Goal: Task Accomplishment & Management: Use online tool/utility

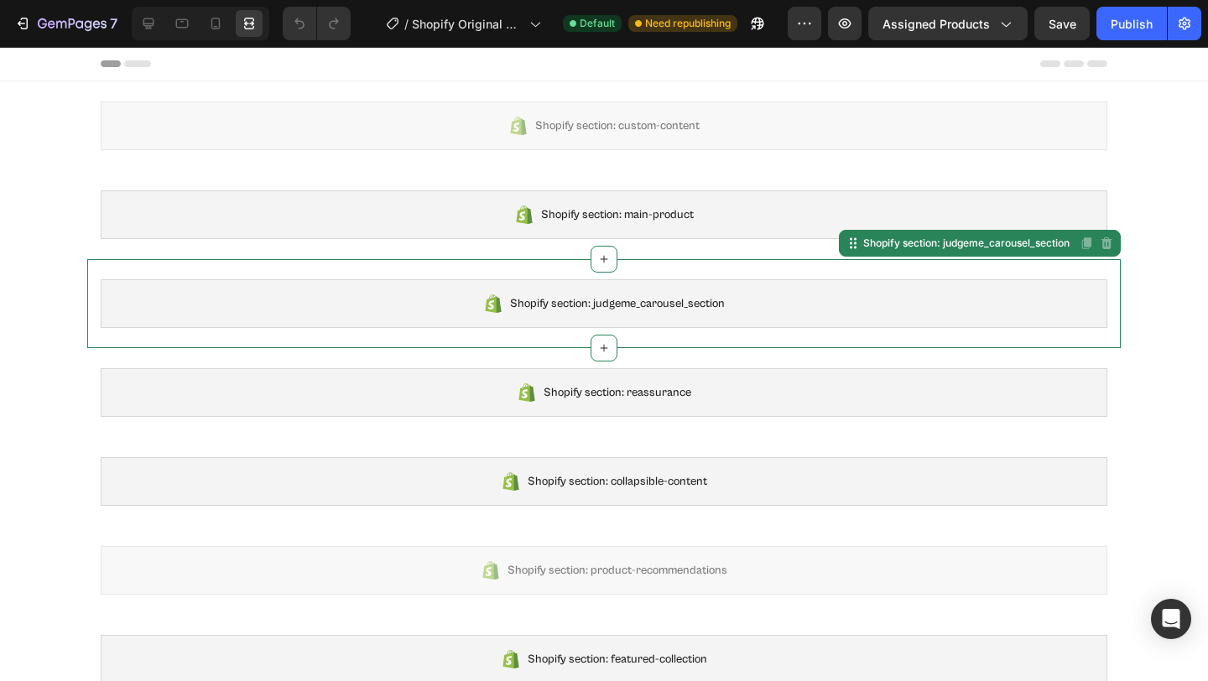
click at [583, 305] on span "Shopify section: judgeme_carousel_section" at bounding box center [617, 304] width 215 height 20
click at [923, 243] on div "Shopify section: judgeme_carousel_section" at bounding box center [967, 243] width 213 height 15
click at [1012, 297] on div "Shopify section: judgeme_carousel_section" at bounding box center [604, 303] width 1007 height 49
click at [159, 34] on div at bounding box center [148, 23] width 27 height 27
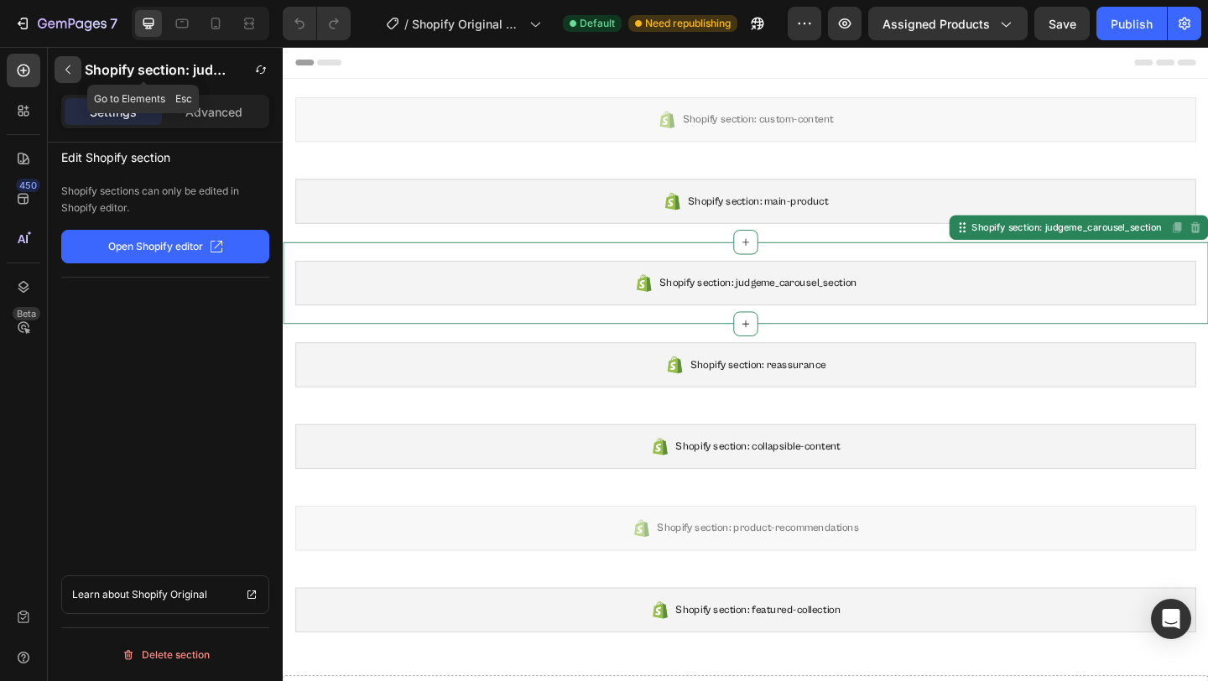
click at [73, 68] on icon "button" at bounding box center [67, 69] width 13 height 13
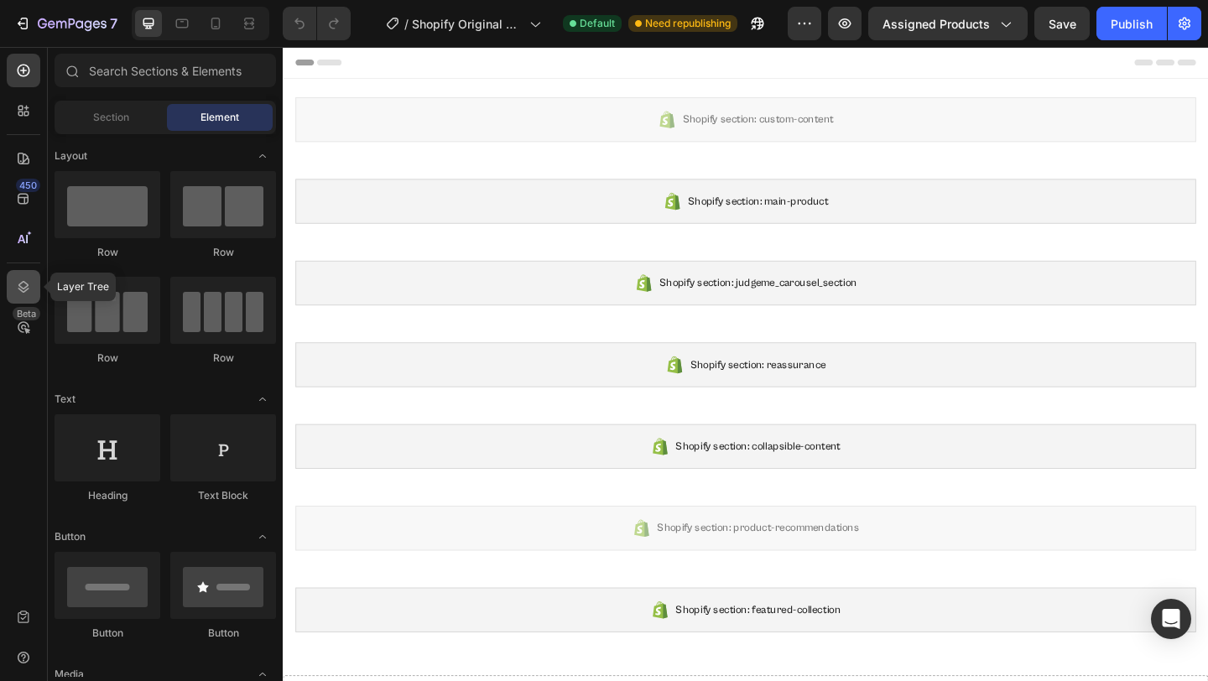
click at [20, 281] on icon at bounding box center [23, 287] width 17 height 17
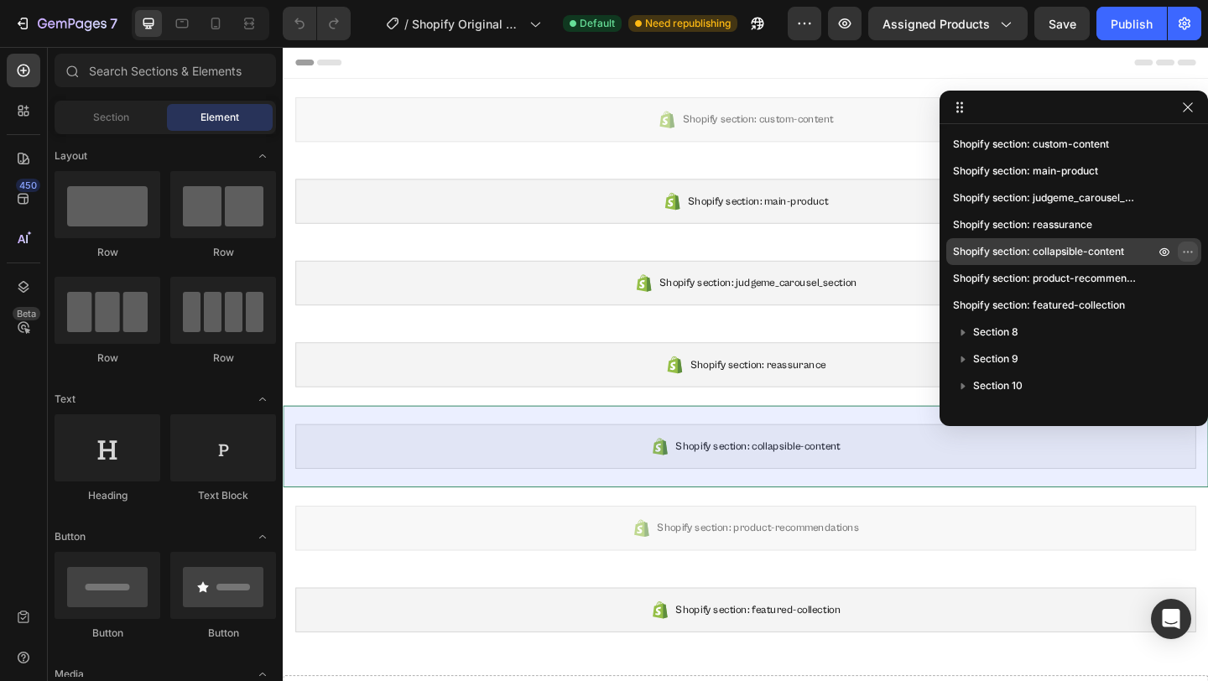
click at [1183, 249] on icon "button" at bounding box center [1188, 251] width 13 height 13
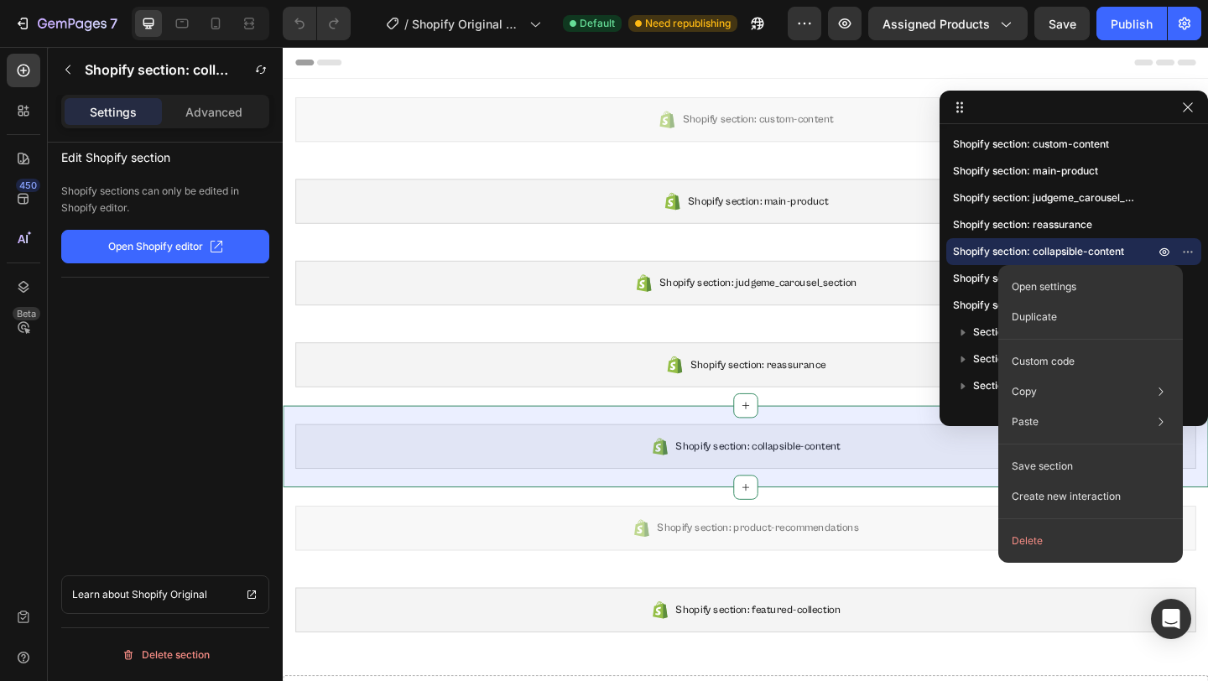
click at [161, 363] on div "Edit Shopify section Shopify sections can only be edited in Shopify editor. Ope…" at bounding box center [165, 436] width 235 height 587
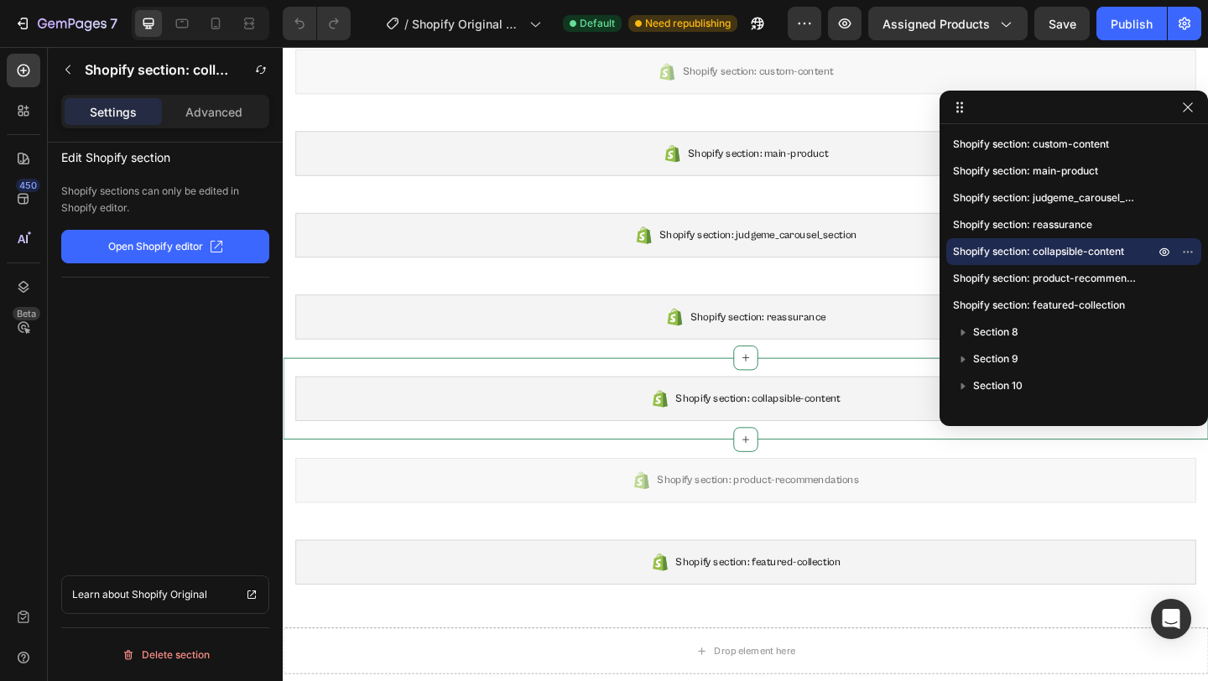
scroll to position [373, 0]
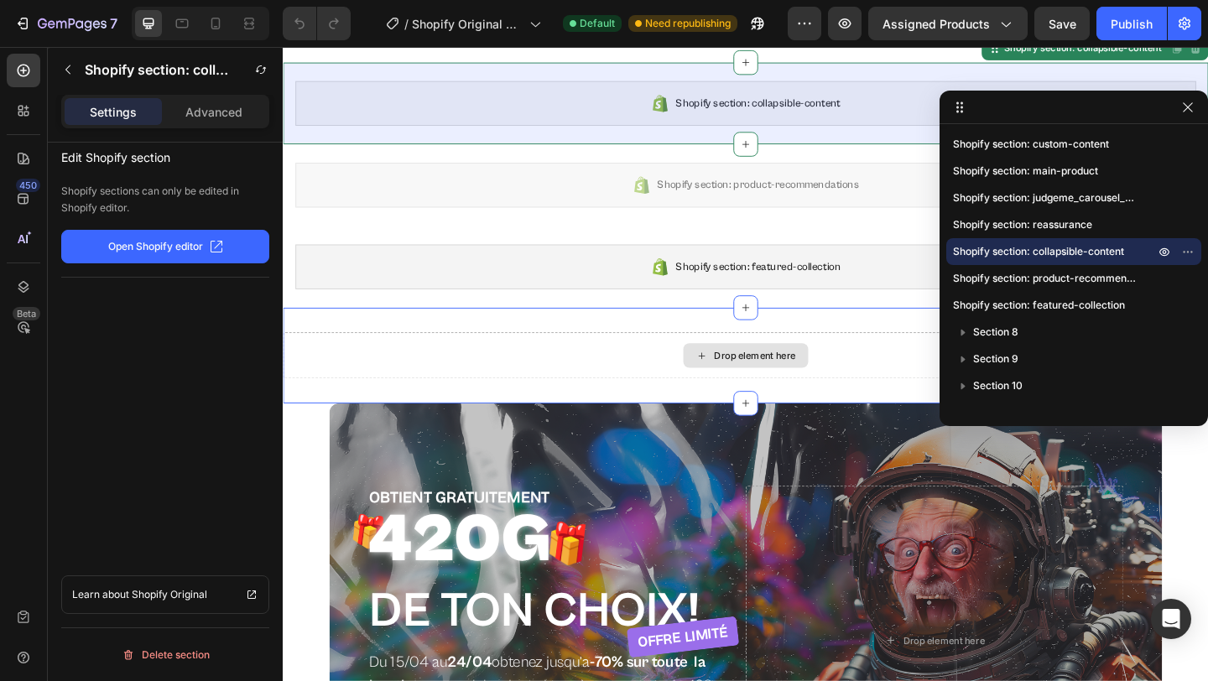
click at [811, 383] on div "Drop element here" at bounding box center [796, 382] width 89 height 13
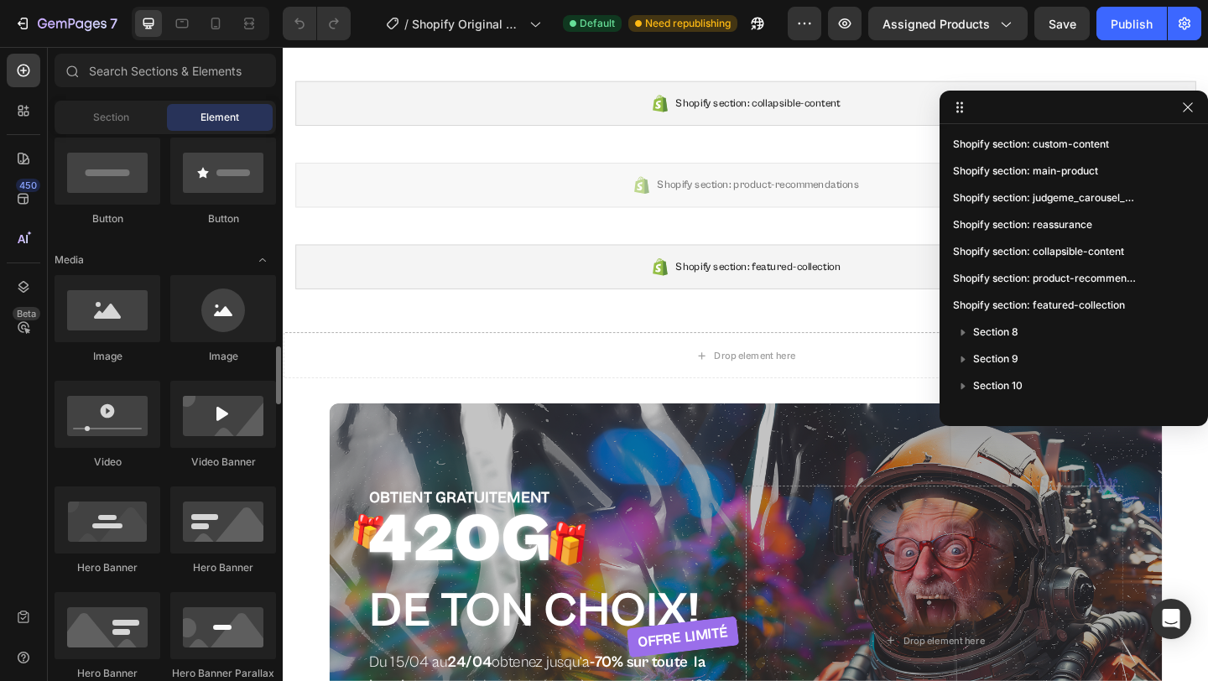
scroll to position [566, 0]
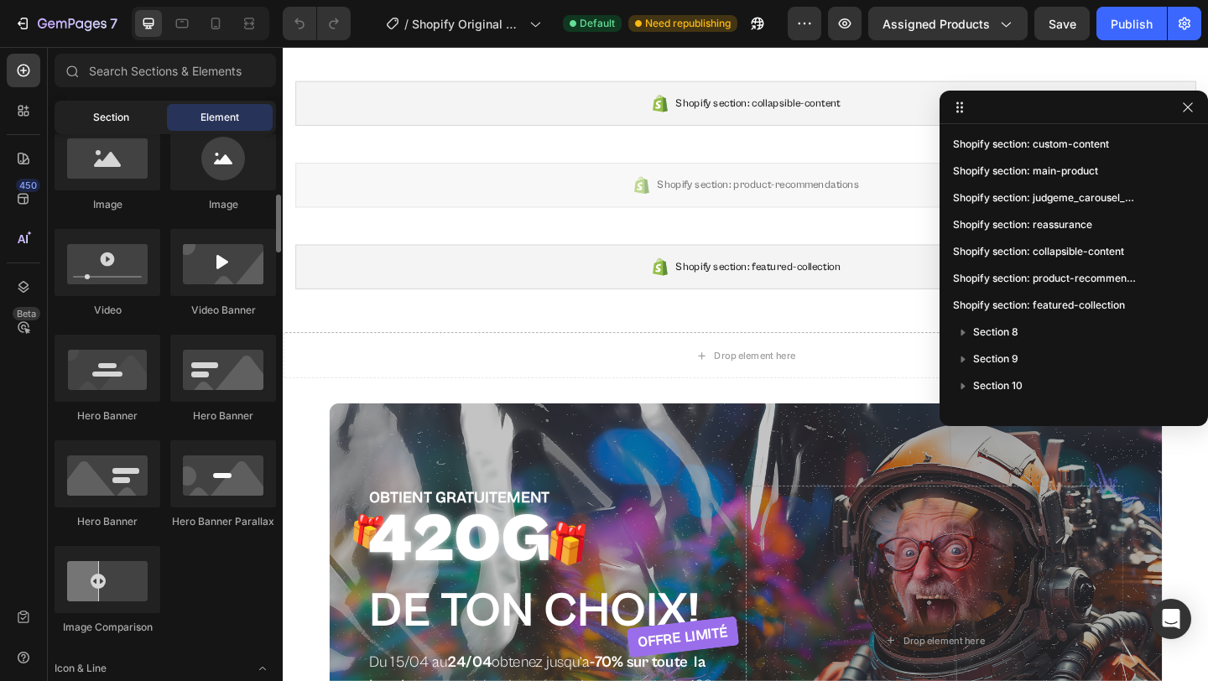
click at [107, 124] on span "Section" at bounding box center [111, 117] width 36 height 15
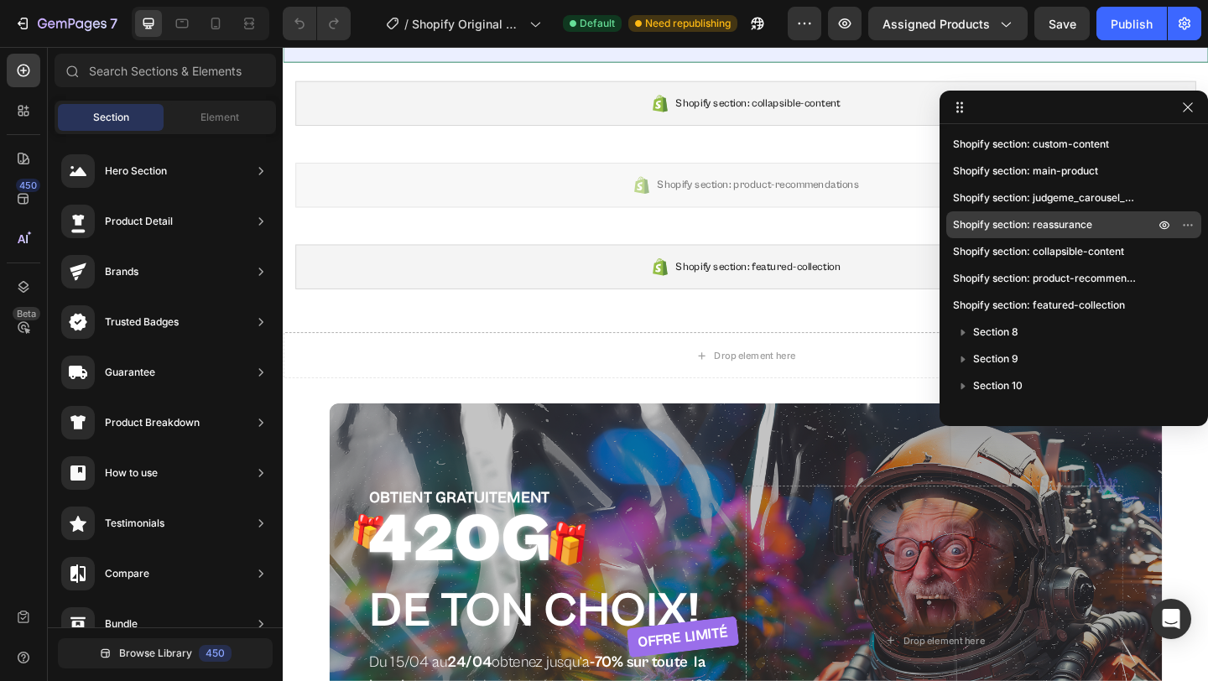
click at [1049, 228] on span "Shopify section: reassurance" at bounding box center [1022, 224] width 139 height 17
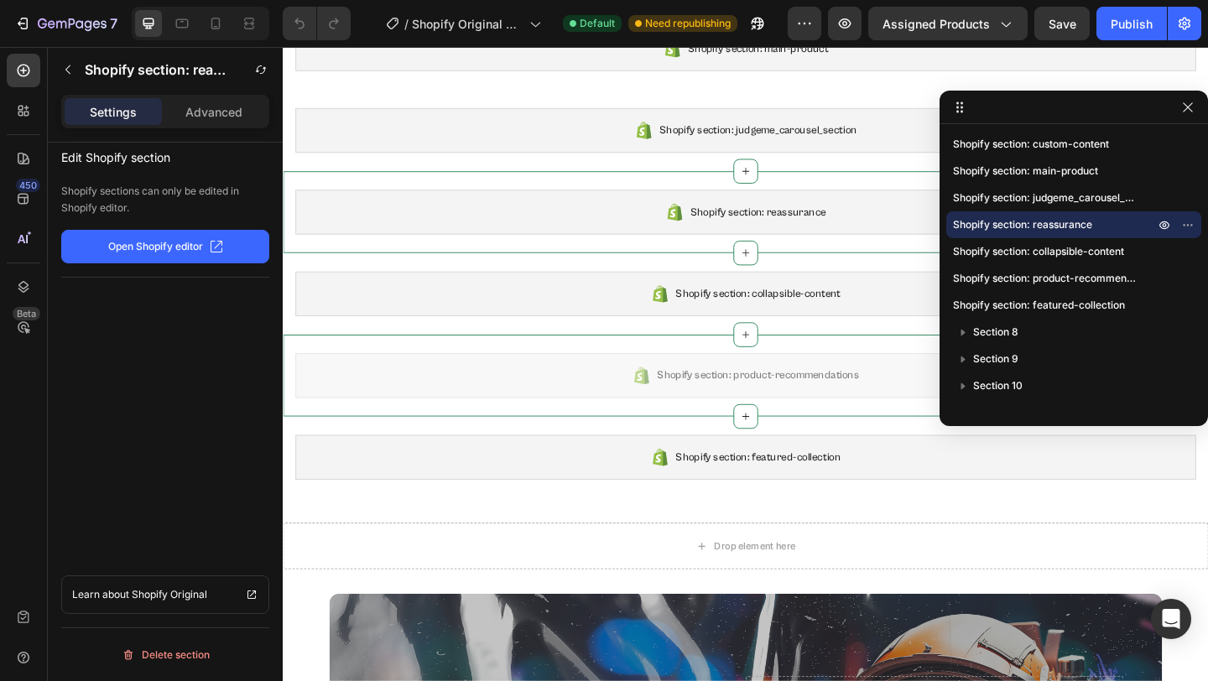
scroll to position [121, 0]
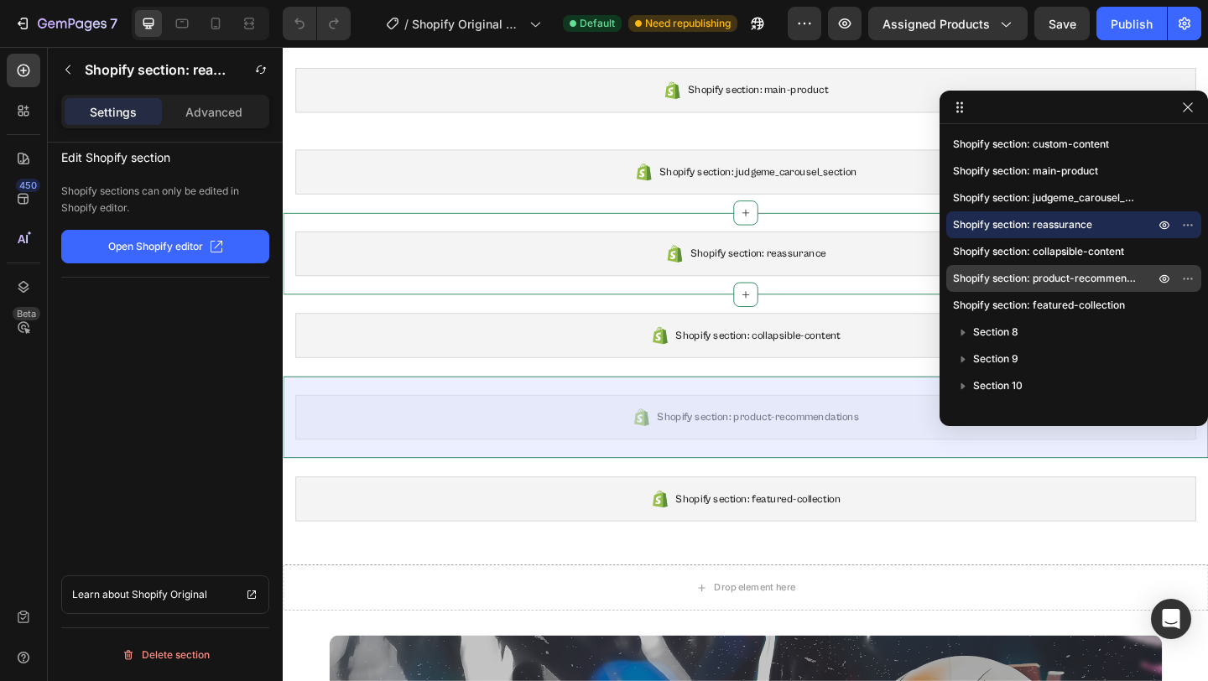
drag, startPoint x: 1075, startPoint y: 224, endPoint x: 1074, endPoint y: 288, distance: 63.8
click at [1074, 289] on div "Shopify section: custom-content Shopify section: main-product Shopify section: …" at bounding box center [1074, 269] width 269 height 277
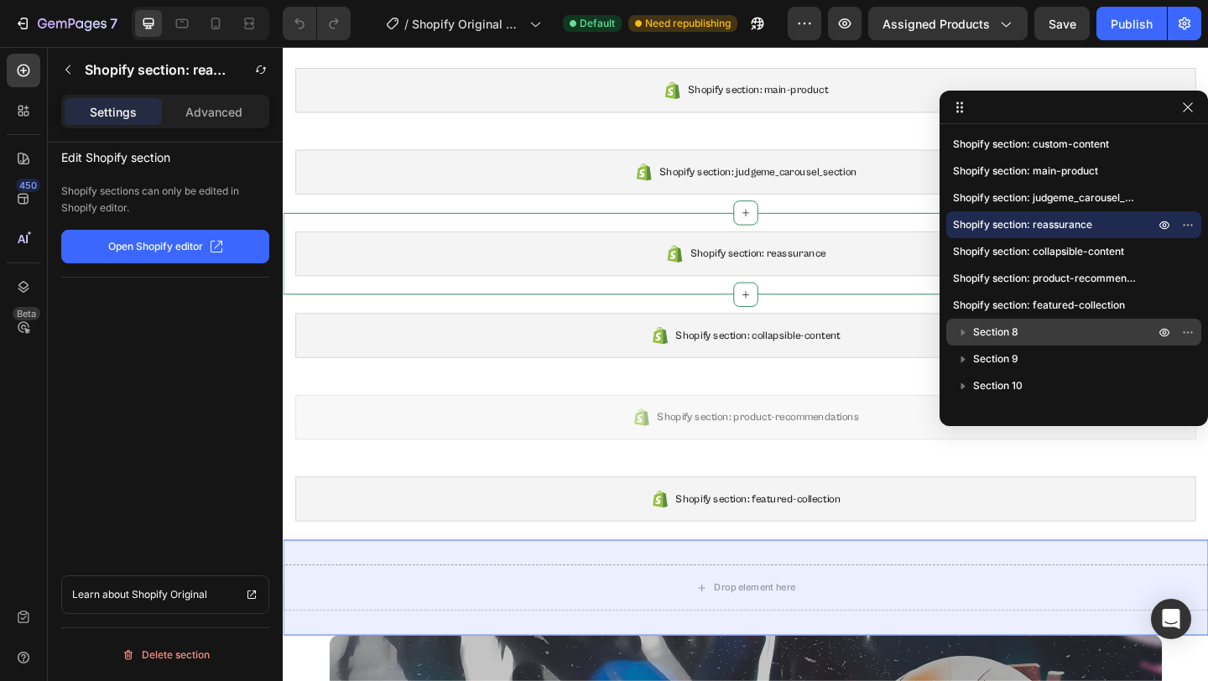
click at [961, 333] on icon "button" at bounding box center [963, 332] width 17 height 17
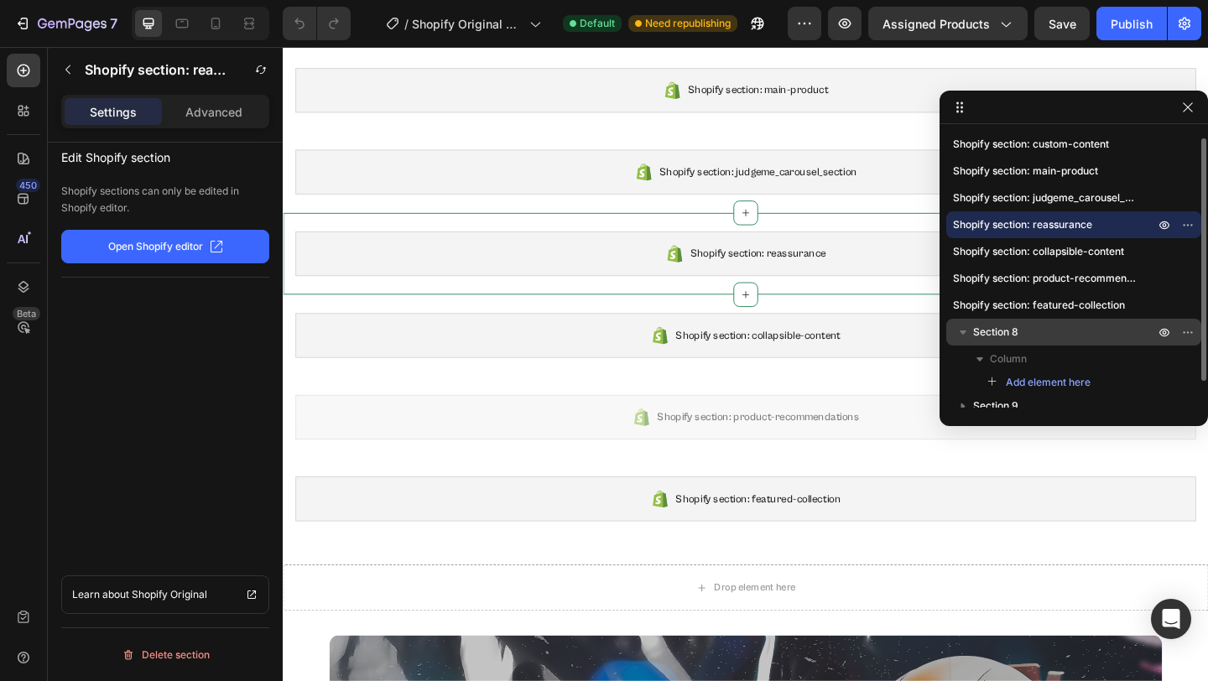
scroll to position [39, 0]
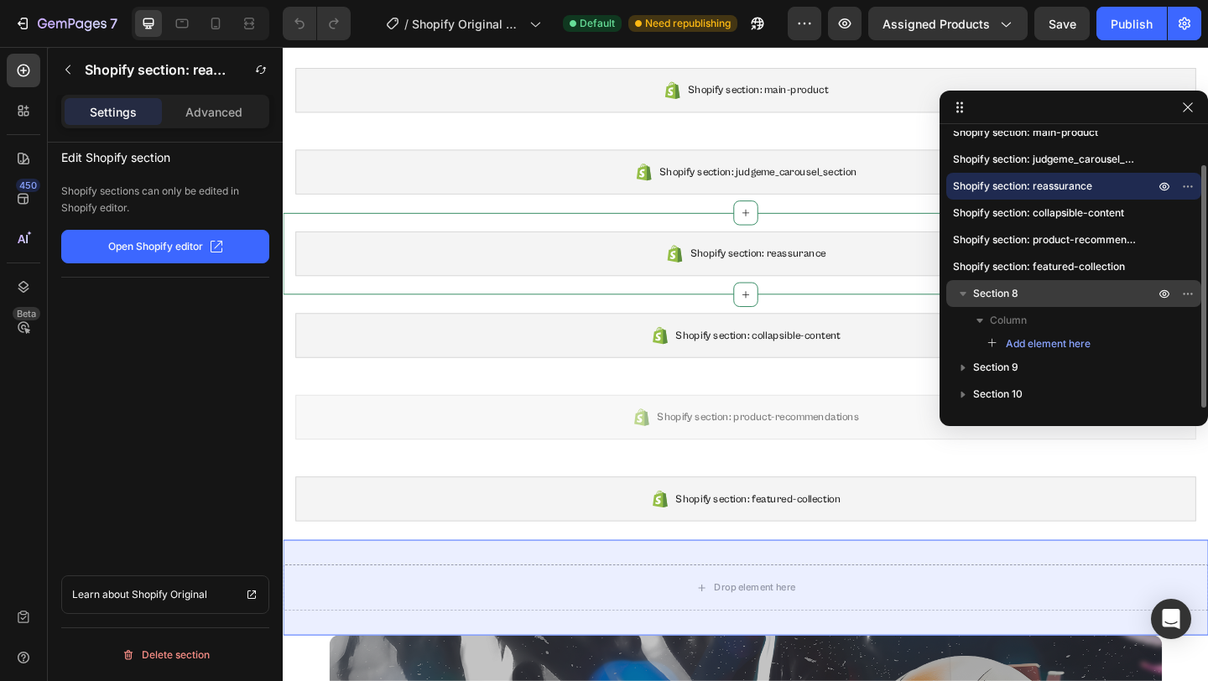
drag, startPoint x: 1005, startPoint y: 266, endPoint x: 1020, endPoint y: 301, distance: 38.0
click at [1020, 302] on div "Shopify section: custom-content Shopify section: main-product Shopify section: …" at bounding box center [1074, 269] width 269 height 277
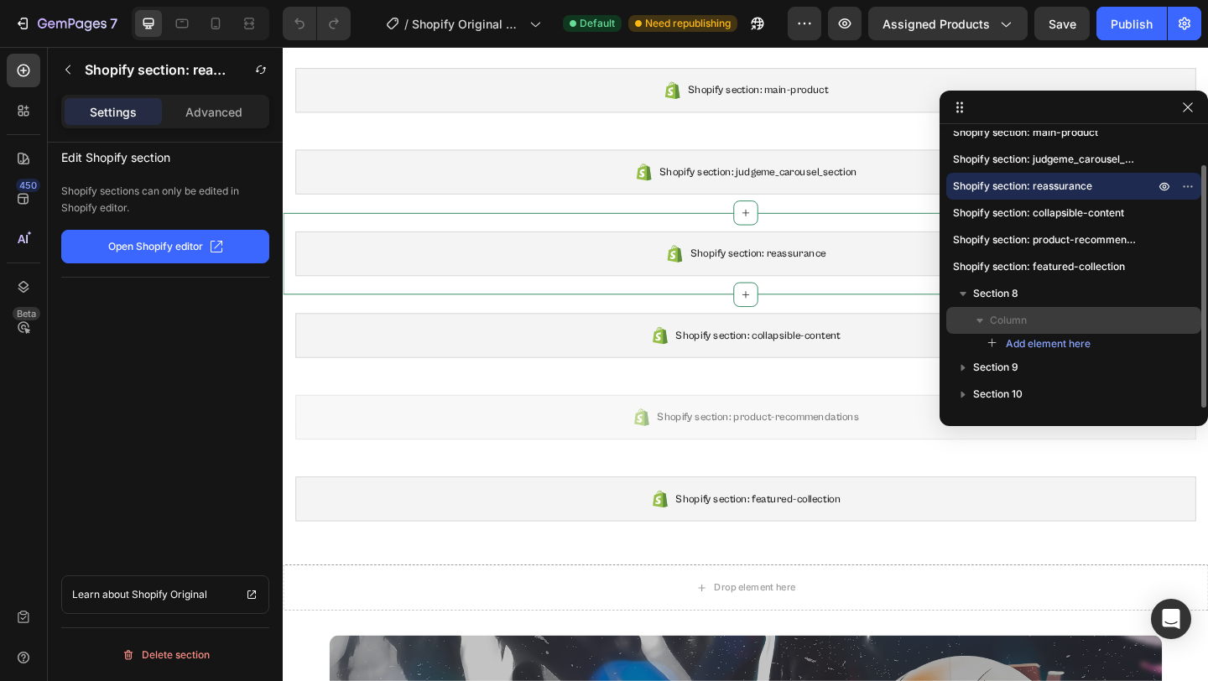
drag, startPoint x: 1025, startPoint y: 265, endPoint x: 1029, endPoint y: 319, distance: 53.8
click at [1029, 319] on div "Shopify section: custom-content Shopify section: main-product Shopify section: …" at bounding box center [1074, 269] width 269 height 277
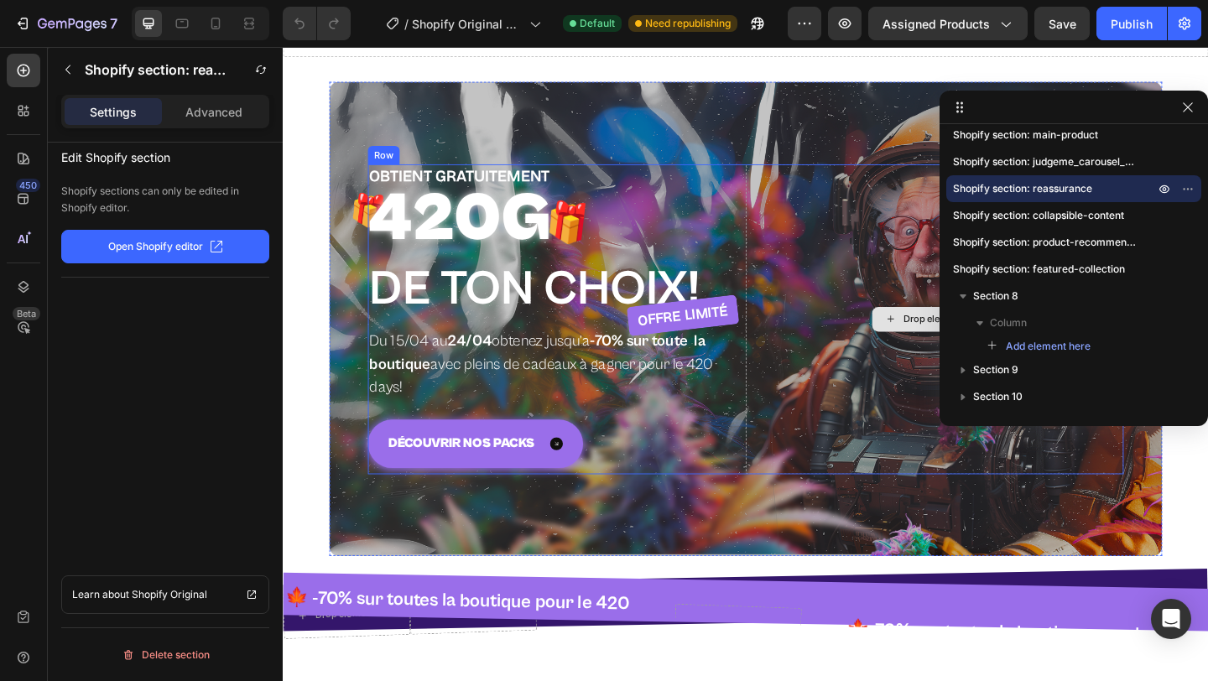
scroll to position [796, 0]
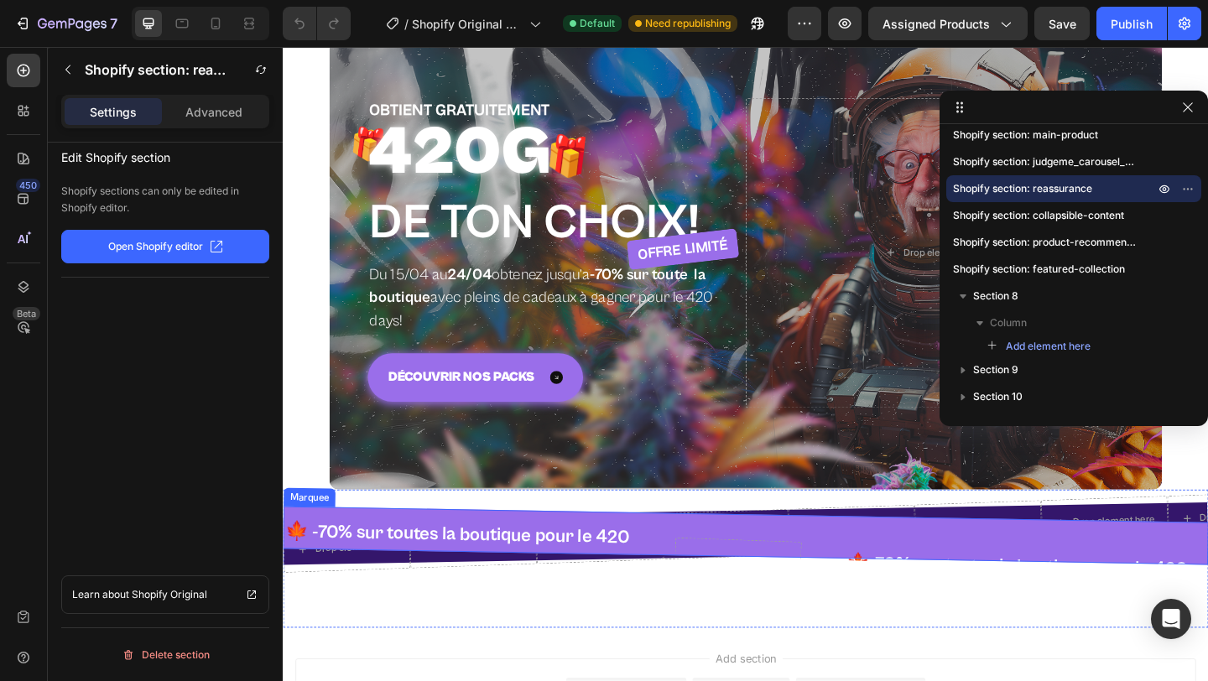
click at [681, 568] on div "🍁 -70% sur toutes la boutique pour le 420 Text Block 🍁 -70% sur toutes la bouti…" at bounding box center [496, 598] width 430 height 121
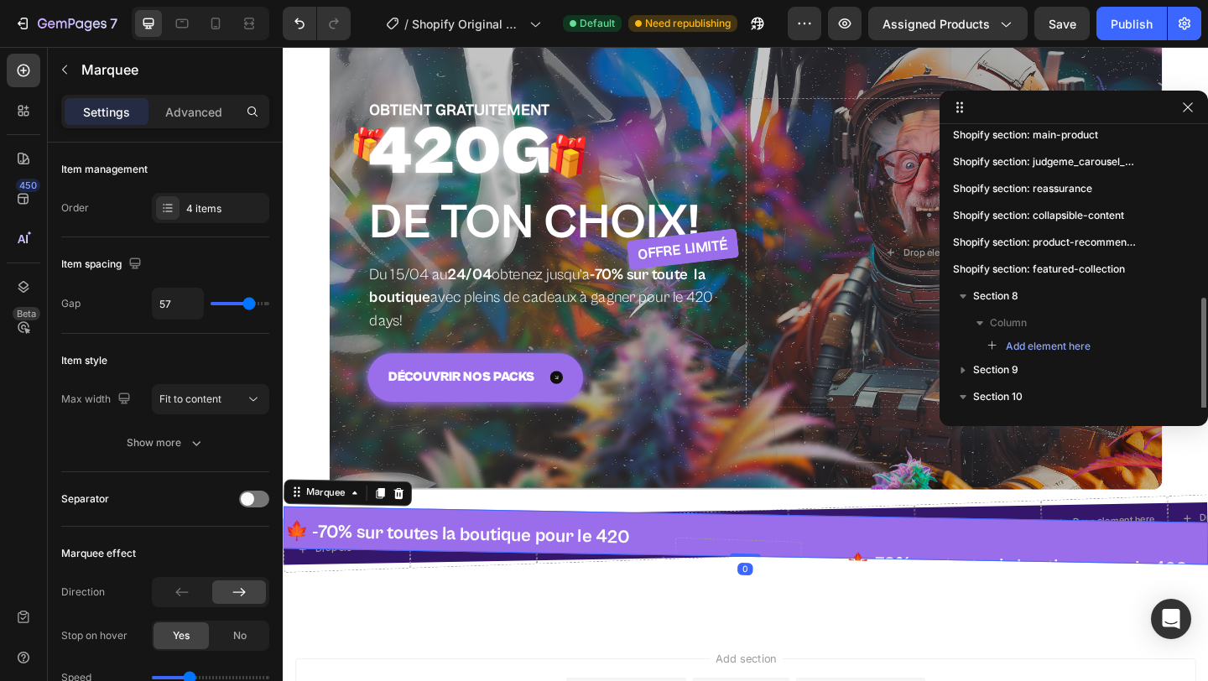
scroll to position [119, 0]
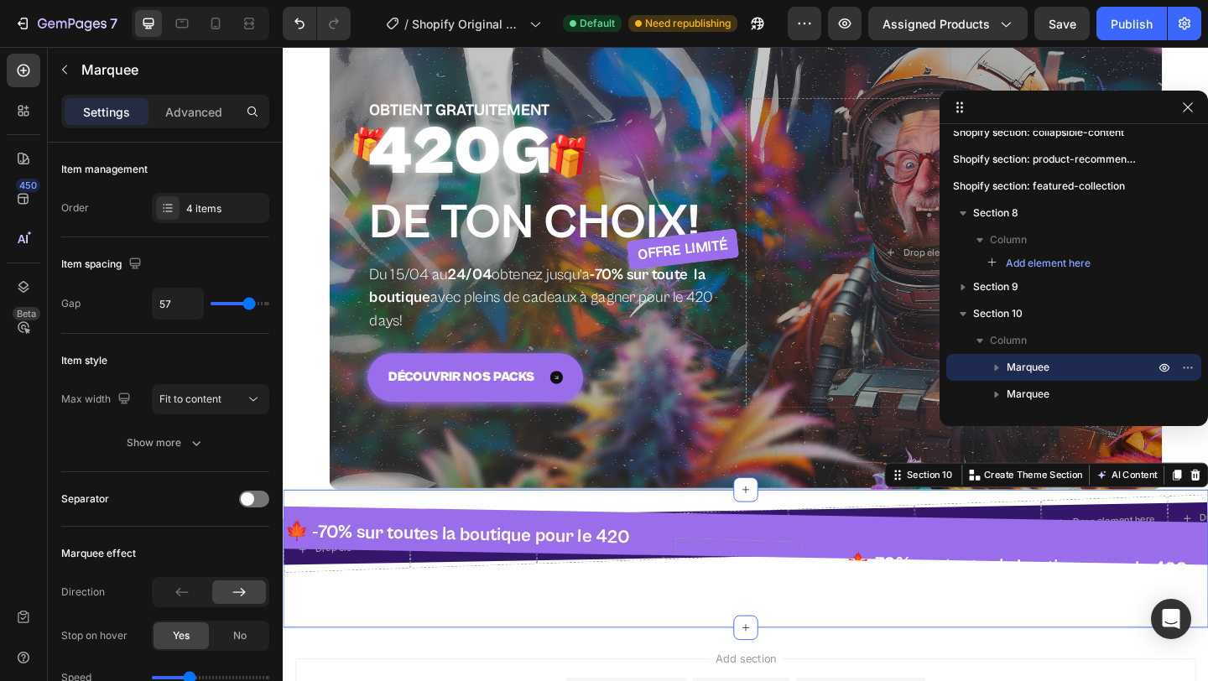
click at [761, 540] on div "🍁 -70% sur toutes la boutique pour le 420 Text Block 🍁 -70% sur toutes la bouti…" at bounding box center [786, 604] width 1007 height 150
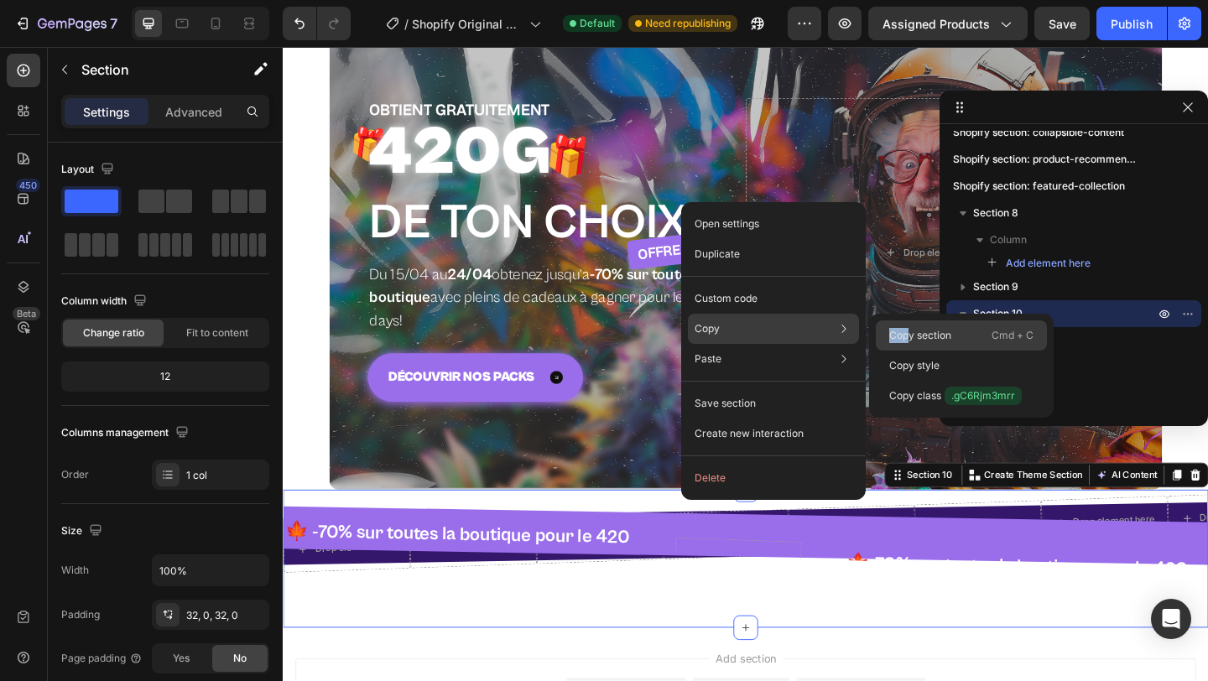
click at [908, 328] on p "Copy section" at bounding box center [920, 335] width 62 height 15
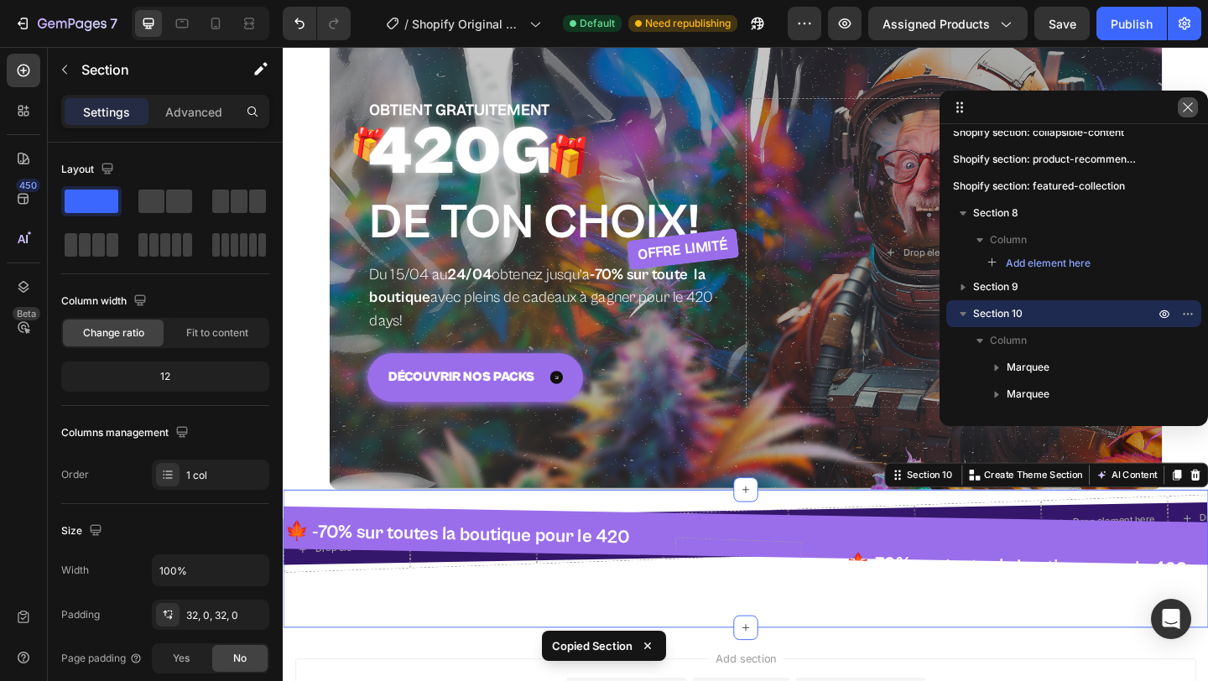
click at [1186, 107] on icon "button" at bounding box center [1188, 107] width 13 height 13
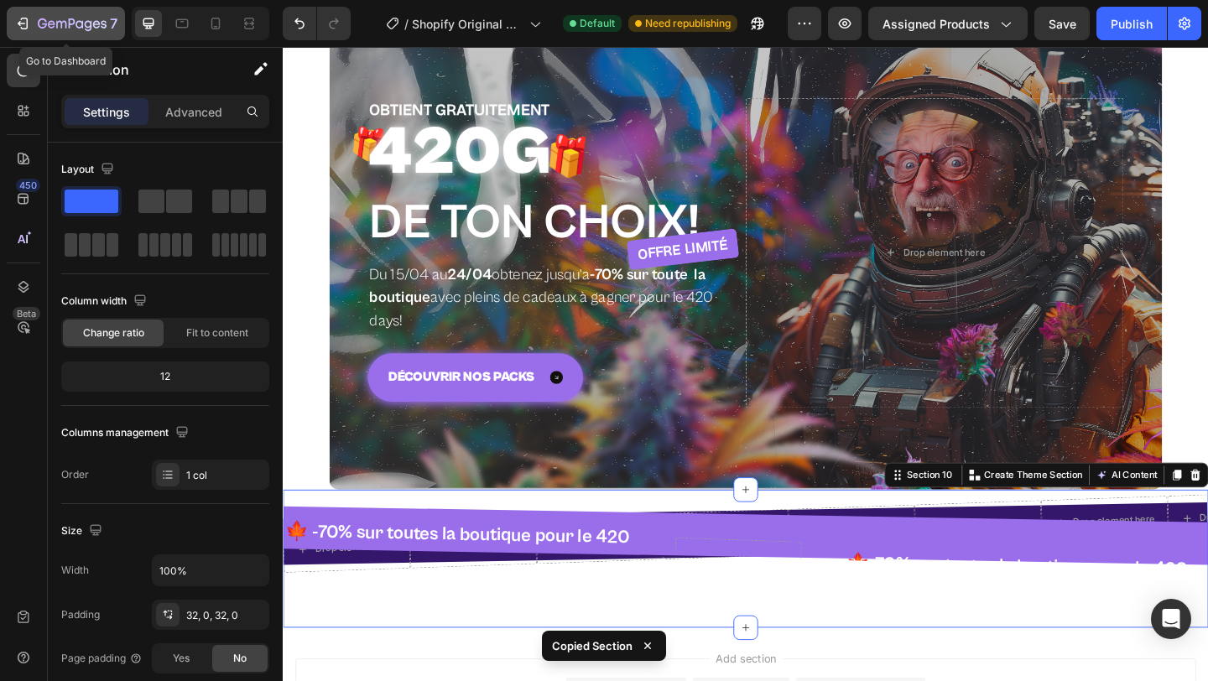
click at [40, 20] on icon "button" at bounding box center [72, 25] width 69 height 14
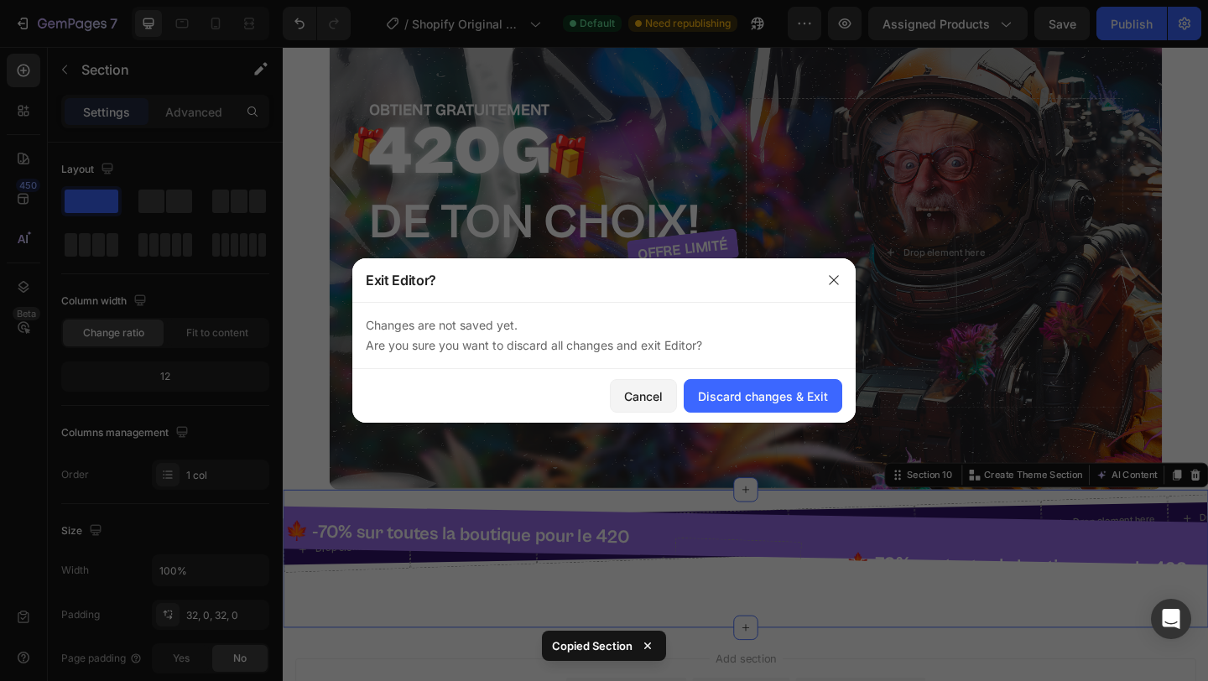
click at [747, 420] on div "Cancel Discard changes & Exit" at bounding box center [603, 396] width 503 height 54
click at [759, 403] on div "Discard changes & Exit" at bounding box center [763, 397] width 130 height 18
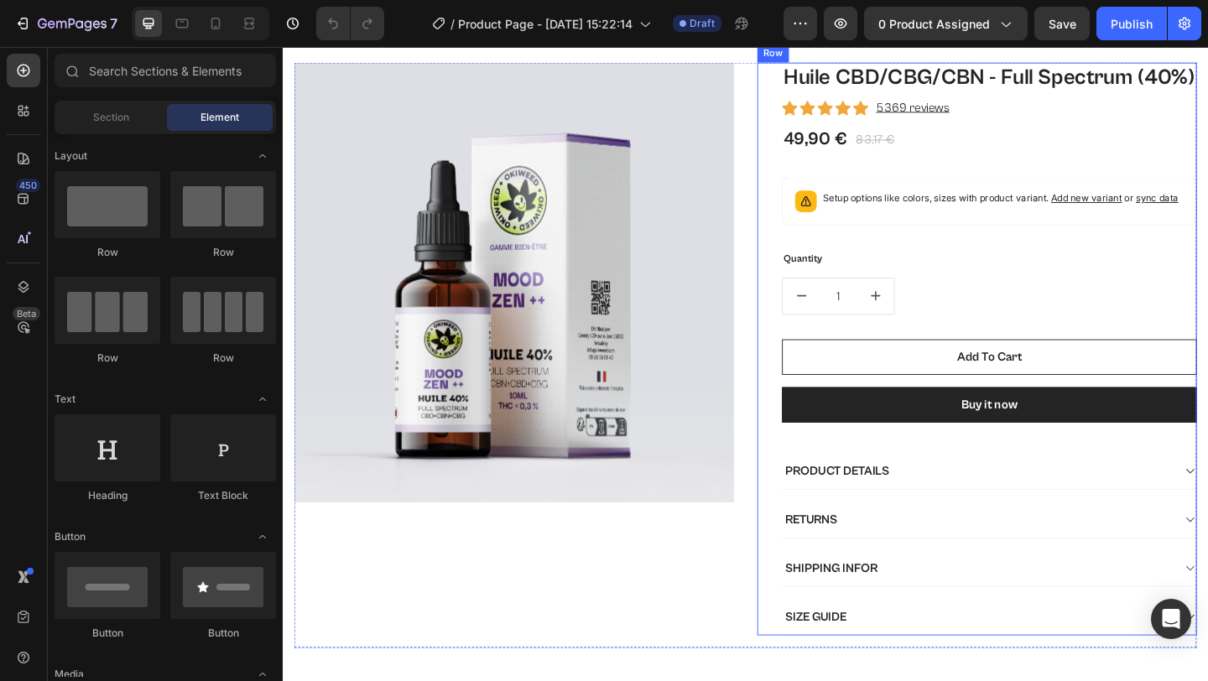
scroll to position [216, 0]
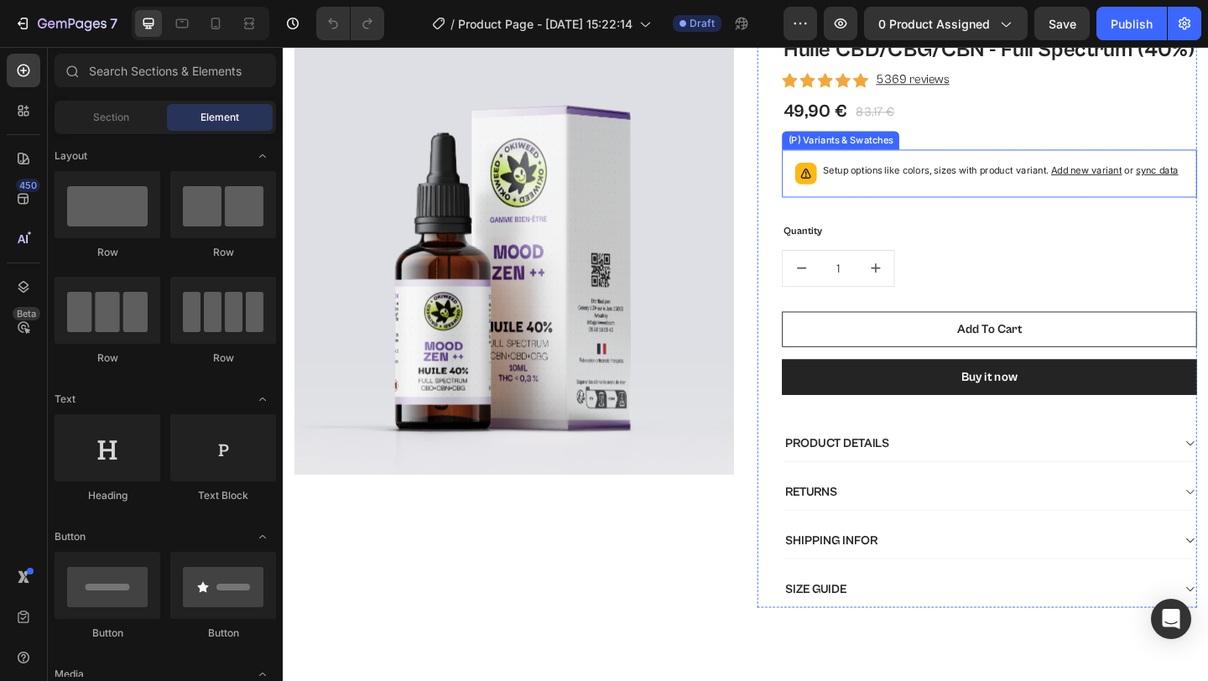
click at [1010, 196] on div "Setup options like colors, sizes with product variant. Add new variant or sync …" at bounding box center [1063, 184] width 387 height 23
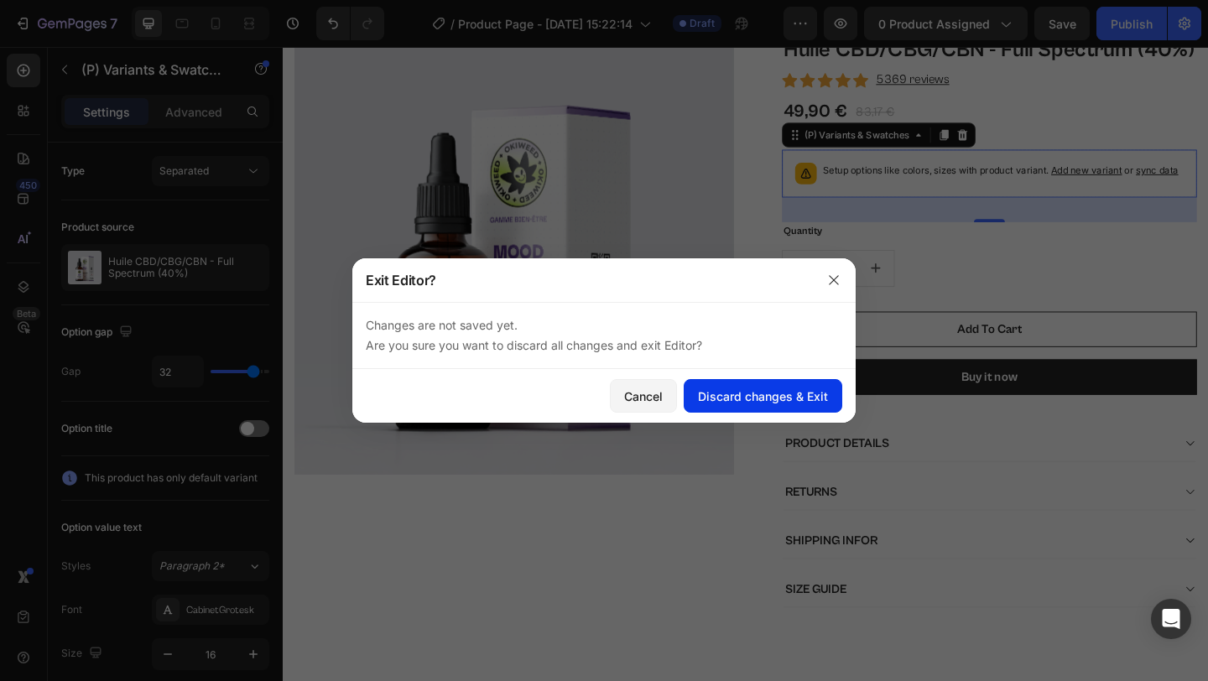
click at [732, 383] on button "Discard changes & Exit" at bounding box center [763, 396] width 159 height 34
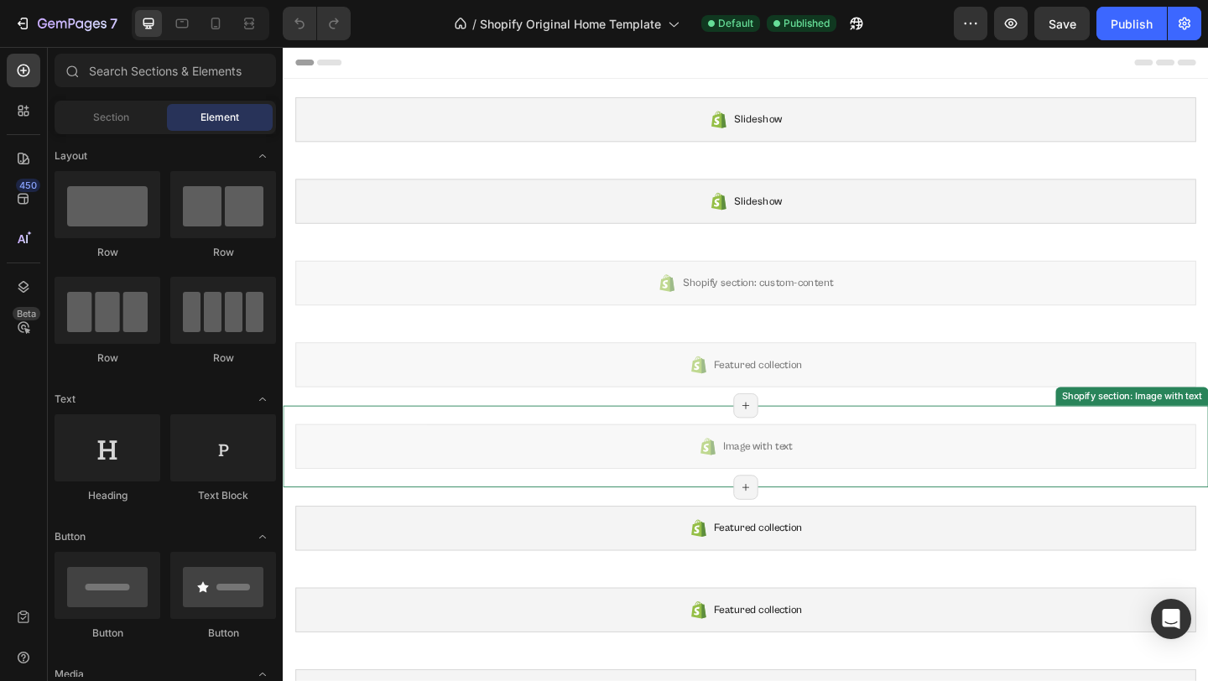
click at [1141, 425] on div "Shopify section: Image with text" at bounding box center [1206, 427] width 159 height 15
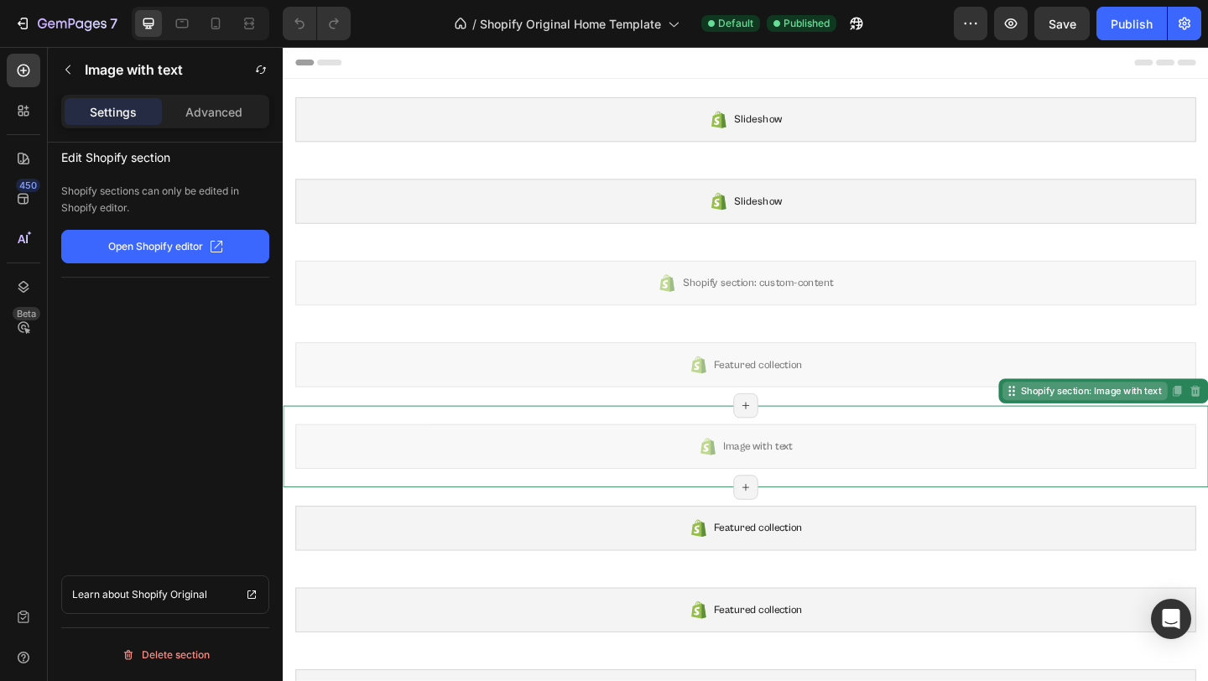
click at [1141, 425] on div "Shopify section: Image with text" at bounding box center [1161, 421] width 159 height 15
click at [67, 70] on icon "button" at bounding box center [67, 69] width 13 height 13
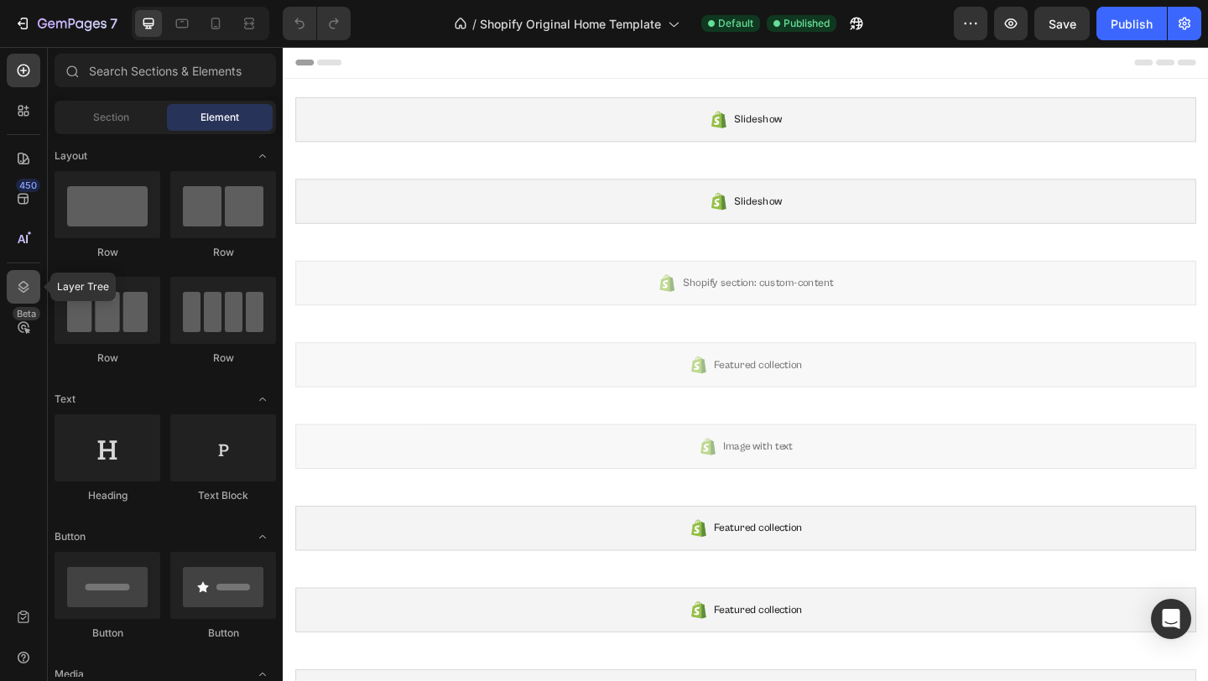
click at [26, 284] on icon at bounding box center [23, 287] width 17 height 17
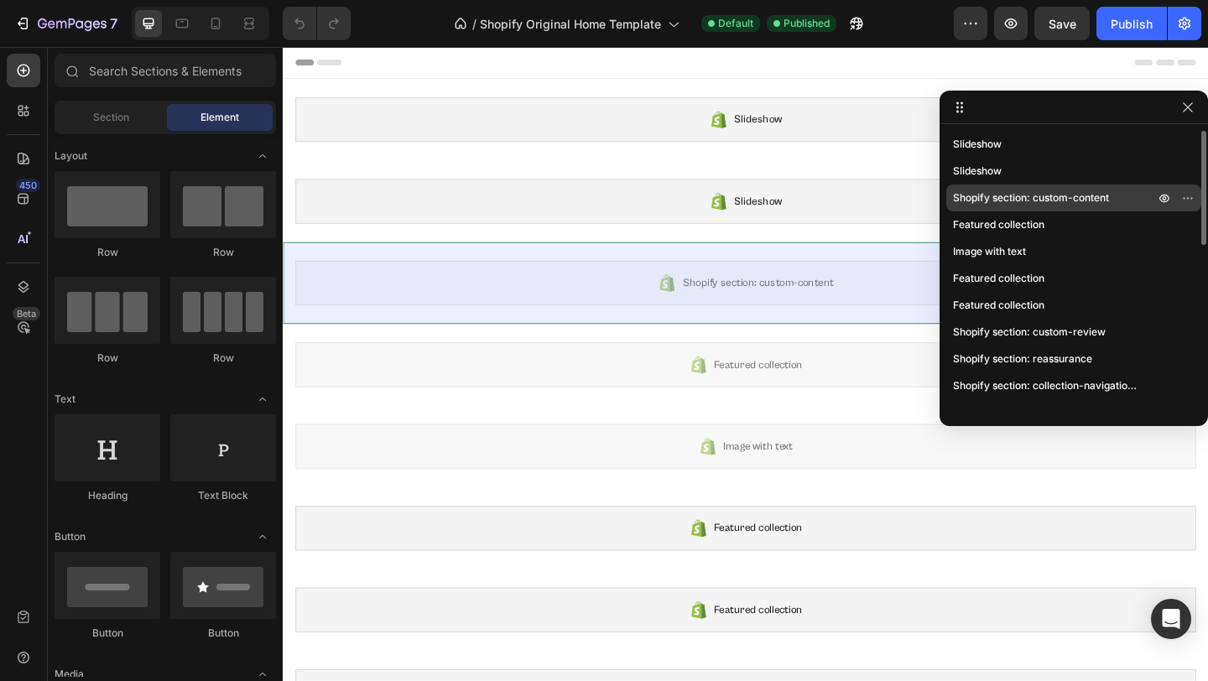
click at [1044, 201] on span "Shopify section: custom-content" at bounding box center [1031, 198] width 156 height 17
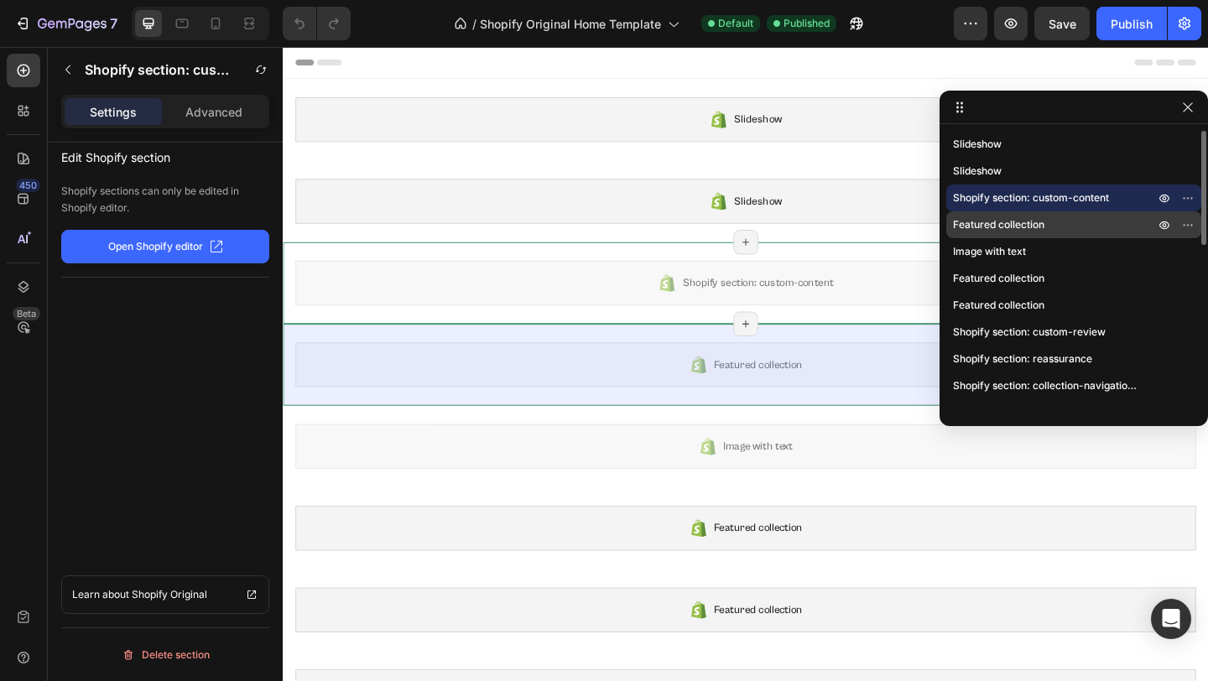
click at [1018, 232] on span "Featured collection" at bounding box center [998, 224] width 91 height 17
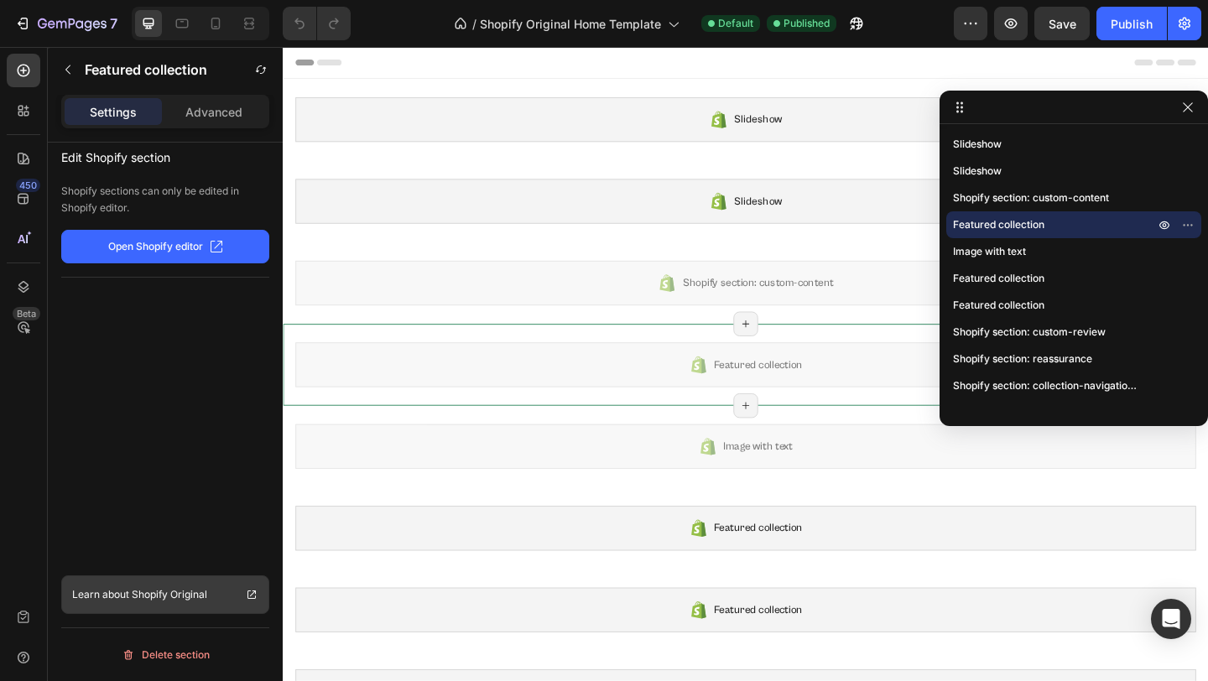
click at [159, 598] on p "Shopify Original" at bounding box center [170, 595] width 76 height 17
